Goal: Information Seeking & Learning: Learn about a topic

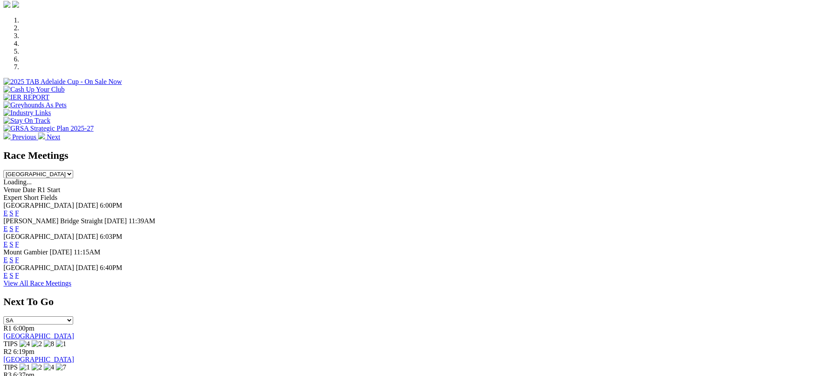
scroll to position [260, 0]
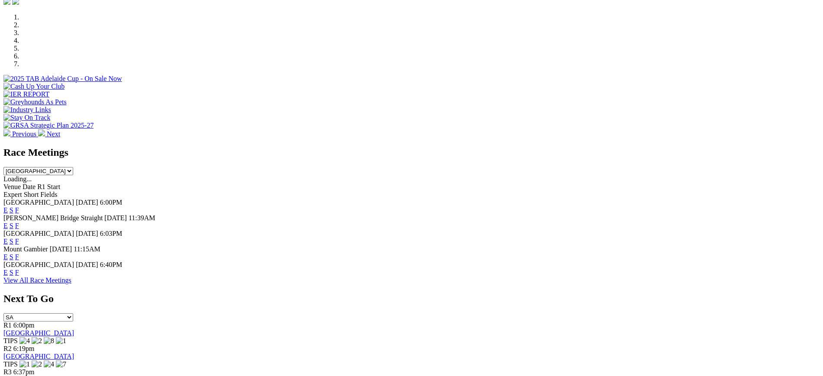
click at [19, 206] on link "F" at bounding box center [17, 209] width 4 height 7
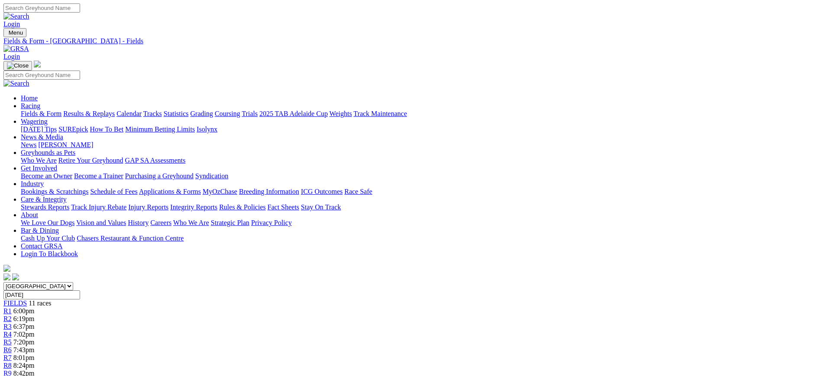
click at [29, 45] on img at bounding box center [16, 49] width 26 height 8
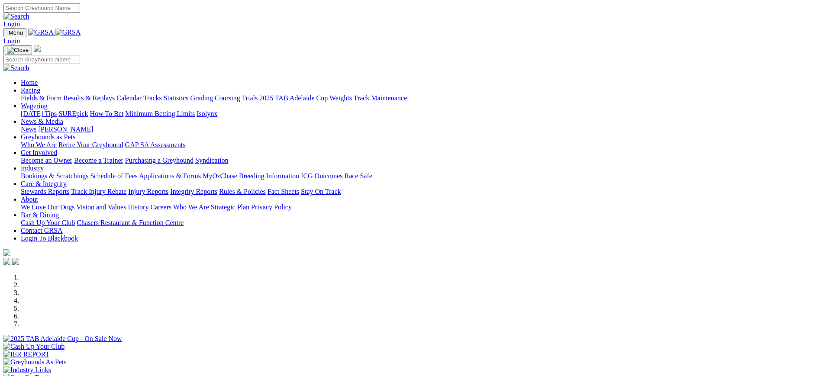
scroll to position [271, 0]
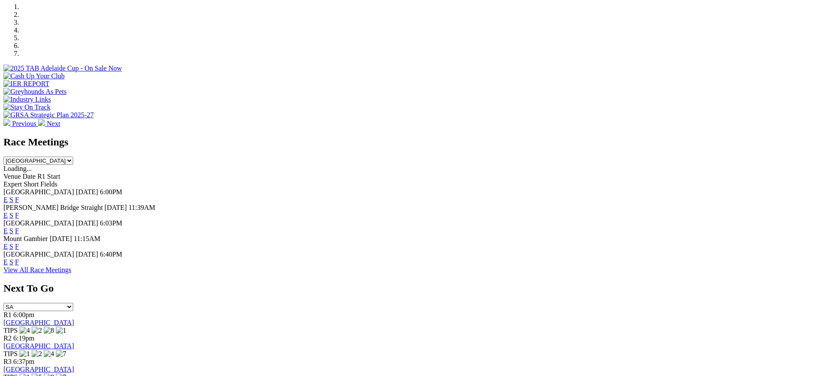
click at [19, 258] on link "F" at bounding box center [17, 261] width 4 height 7
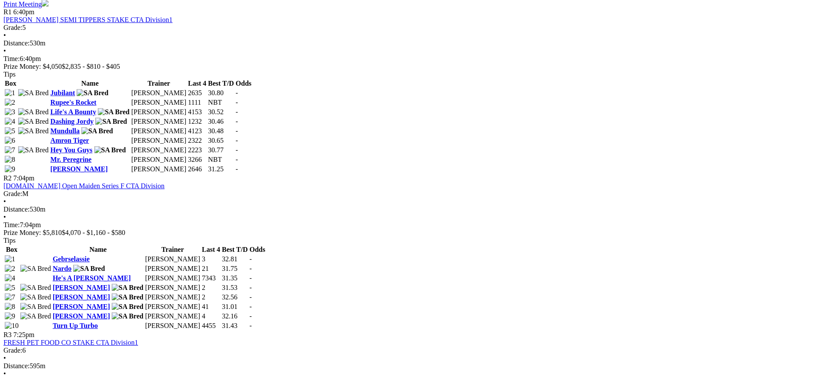
scroll to position [441, 0]
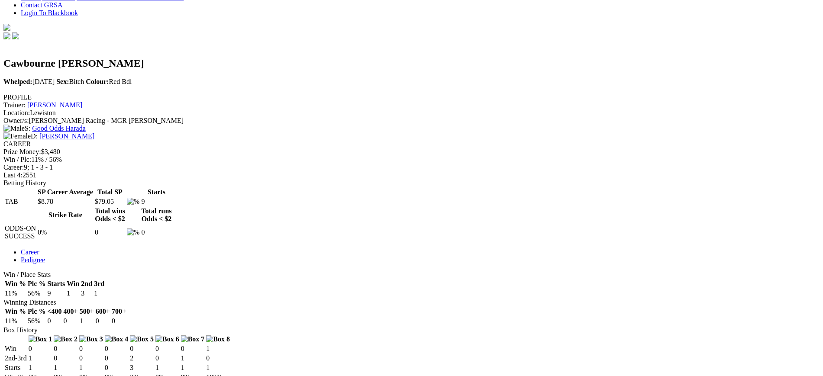
scroll to position [251, 0]
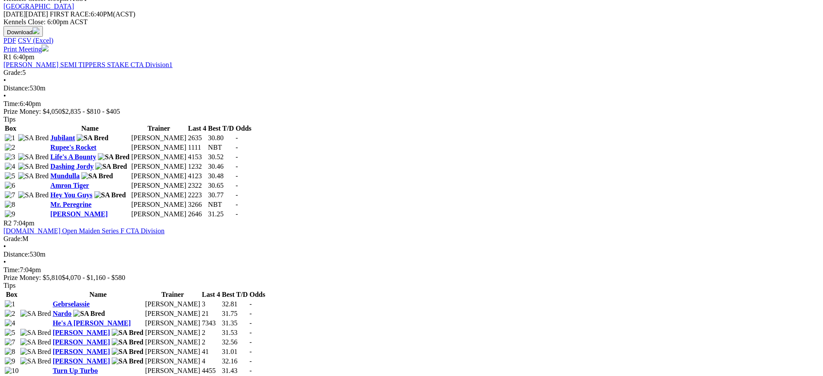
scroll to position [411, 0]
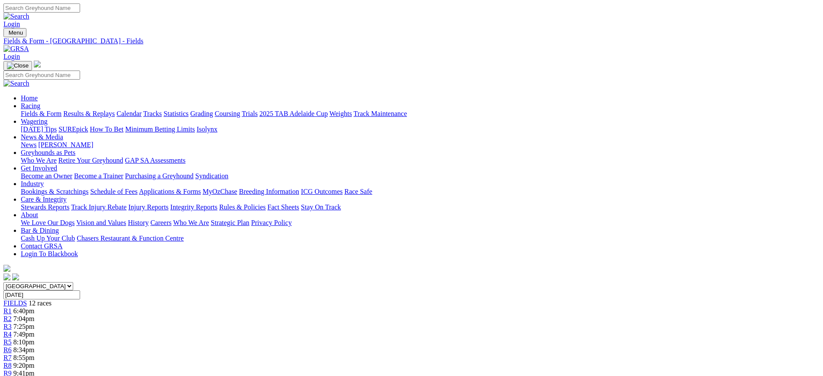
click at [142, 110] on link "Calendar" at bounding box center [128, 113] width 25 height 7
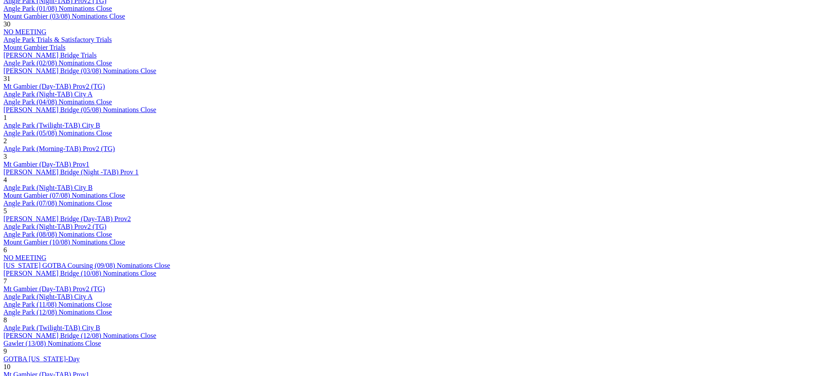
scroll to position [577, 0]
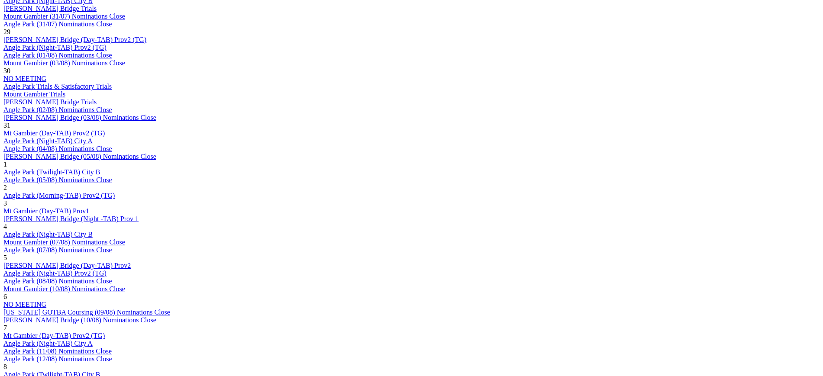
scroll to position [531, 0]
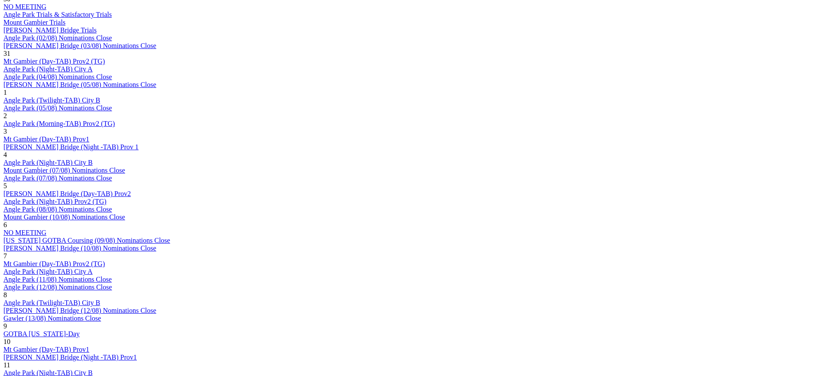
scroll to position [610, 0]
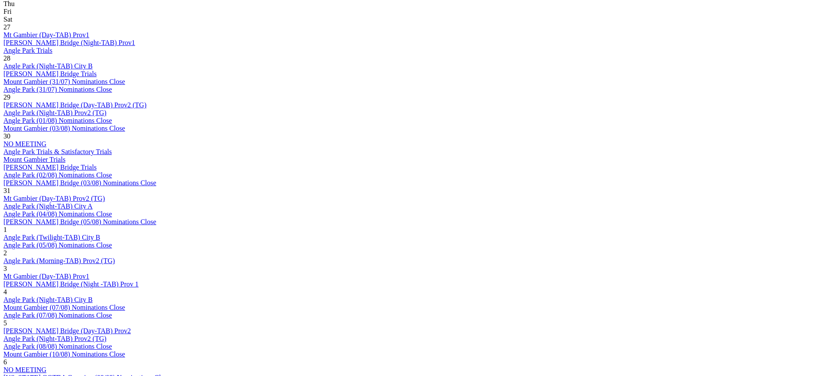
scroll to position [496, 0]
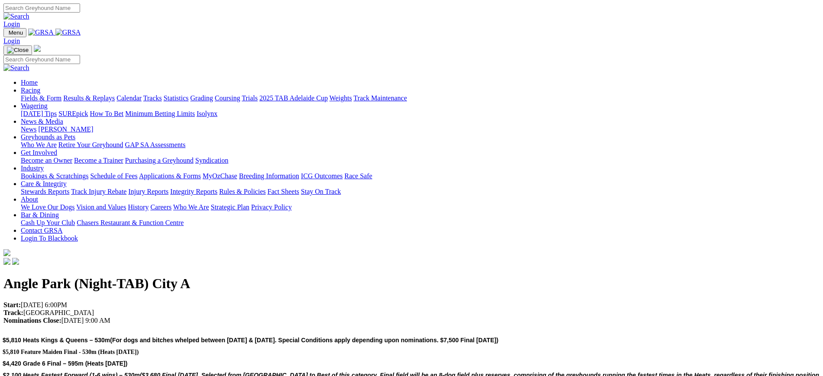
click at [428, 301] on p "Start: 28/08/2025 6:00PM Track: Angle Park Nominations Close: 25/08/2025 9:00 AM" at bounding box center [411, 312] width 816 height 23
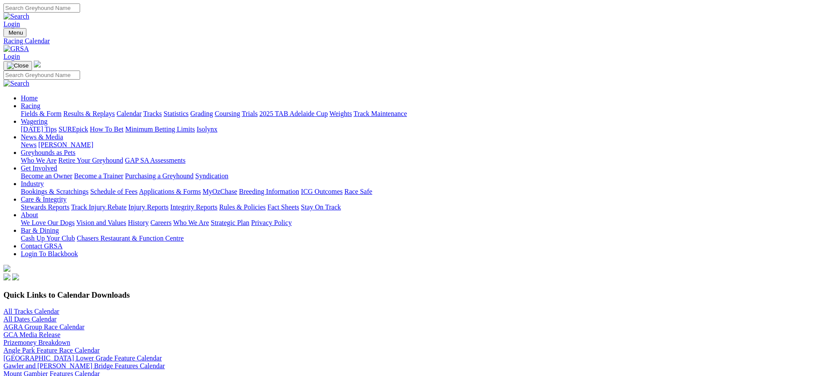
click at [29, 45] on img at bounding box center [16, 49] width 26 height 8
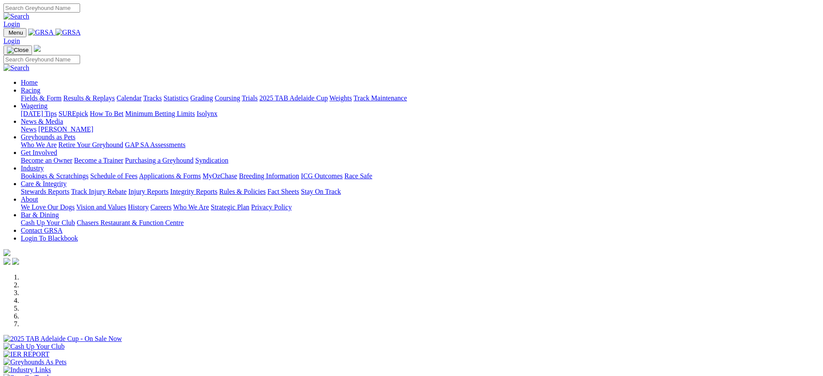
scroll to position [268, 0]
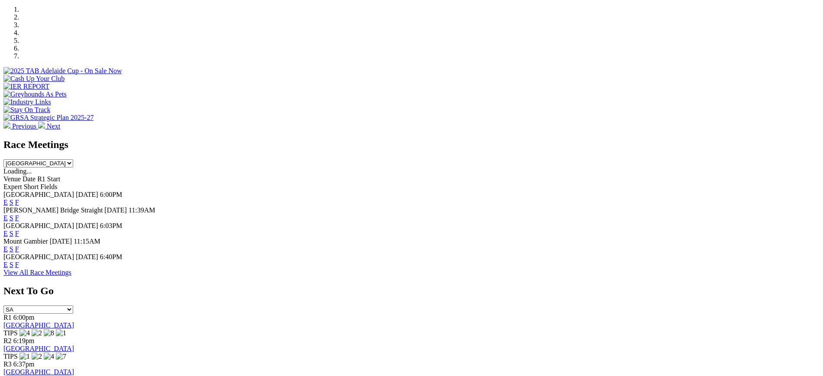
click at [19, 261] on link "F" at bounding box center [17, 264] width 4 height 7
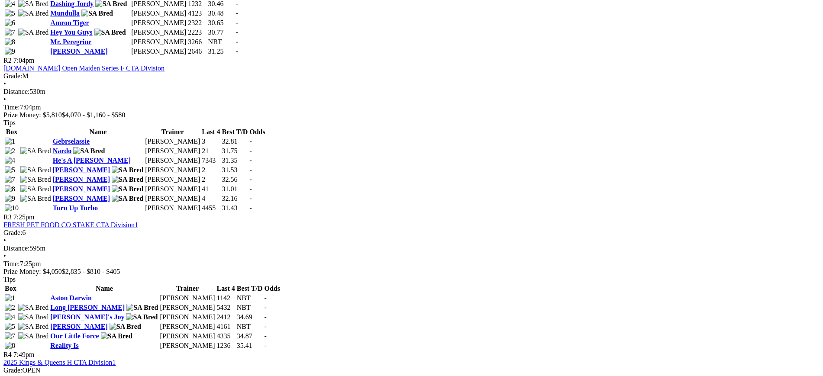
scroll to position [559, 0]
